Goal: Check status: Check status

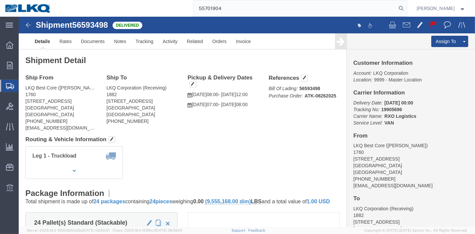
type input "55701904"
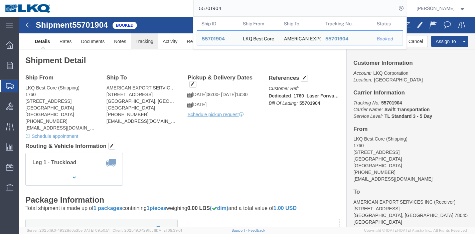
click link "Tracking"
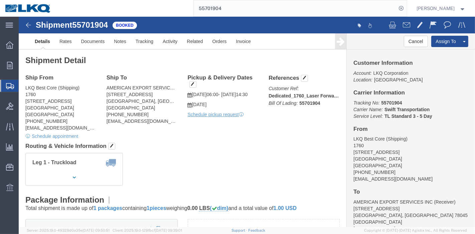
click div
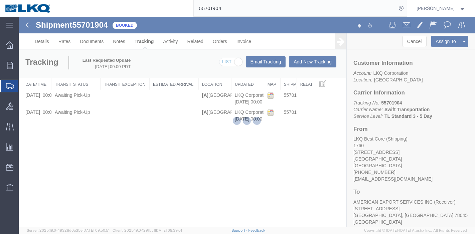
click at [314, 59] on div at bounding box center [247, 122] width 457 height 211
click at [310, 62] on div at bounding box center [247, 122] width 457 height 211
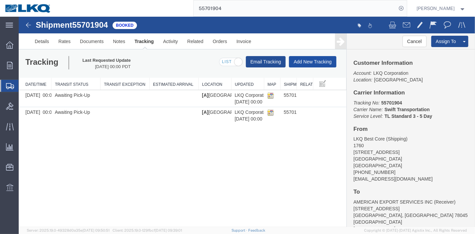
click at [306, 58] on button "Add New Tracking" at bounding box center [312, 61] width 47 height 11
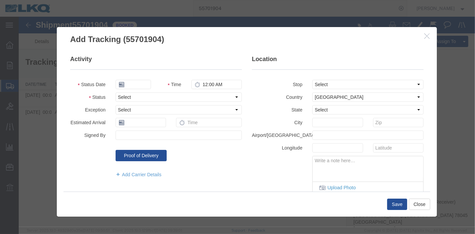
type input "[DATE]"
type input "2:00 AM"
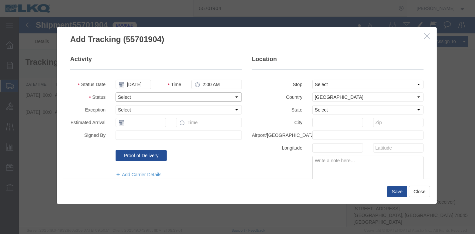
click at [140, 95] on select "Select Arrival Notice Available Arrival Notice Imported Arrive at Delivery Loca…" at bounding box center [178, 97] width 126 height 9
select select "DELIVRED"
click at [115, 93] on select "Select Arrival Notice Available Arrival Notice Imported Arrive at Delivery Loca…" at bounding box center [178, 97] width 126 height 9
click at [393, 189] on button "Save" at bounding box center [397, 191] width 20 height 11
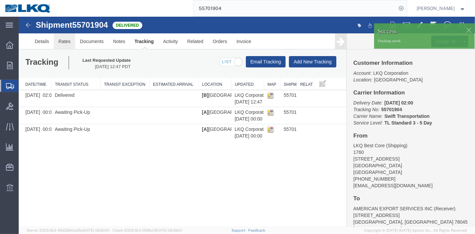
click at [64, 41] on link "Rates" at bounding box center [64, 41] width 22 height 16
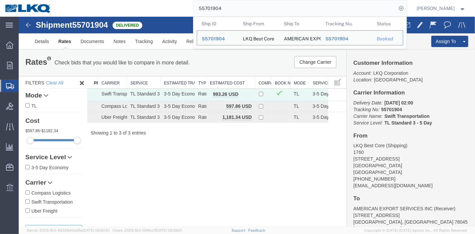
drag, startPoint x: 237, startPoint y: 10, endPoint x: 135, endPoint y: 13, distance: 102.3
click at [135, 13] on div "55701904 Ship ID Ship From Ship To Tracking Nu. Status Ship ID 55701904 Ship Fr…" at bounding box center [231, 8] width 351 height 17
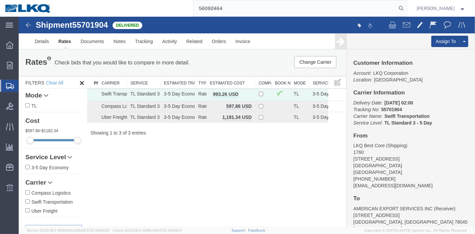
type input "56092464"
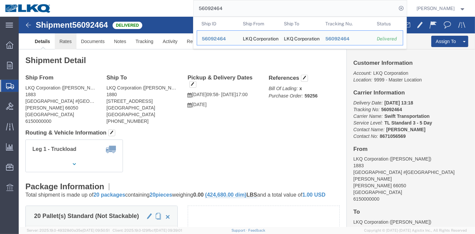
click link "Rates"
